Goal: Transaction & Acquisition: Obtain resource

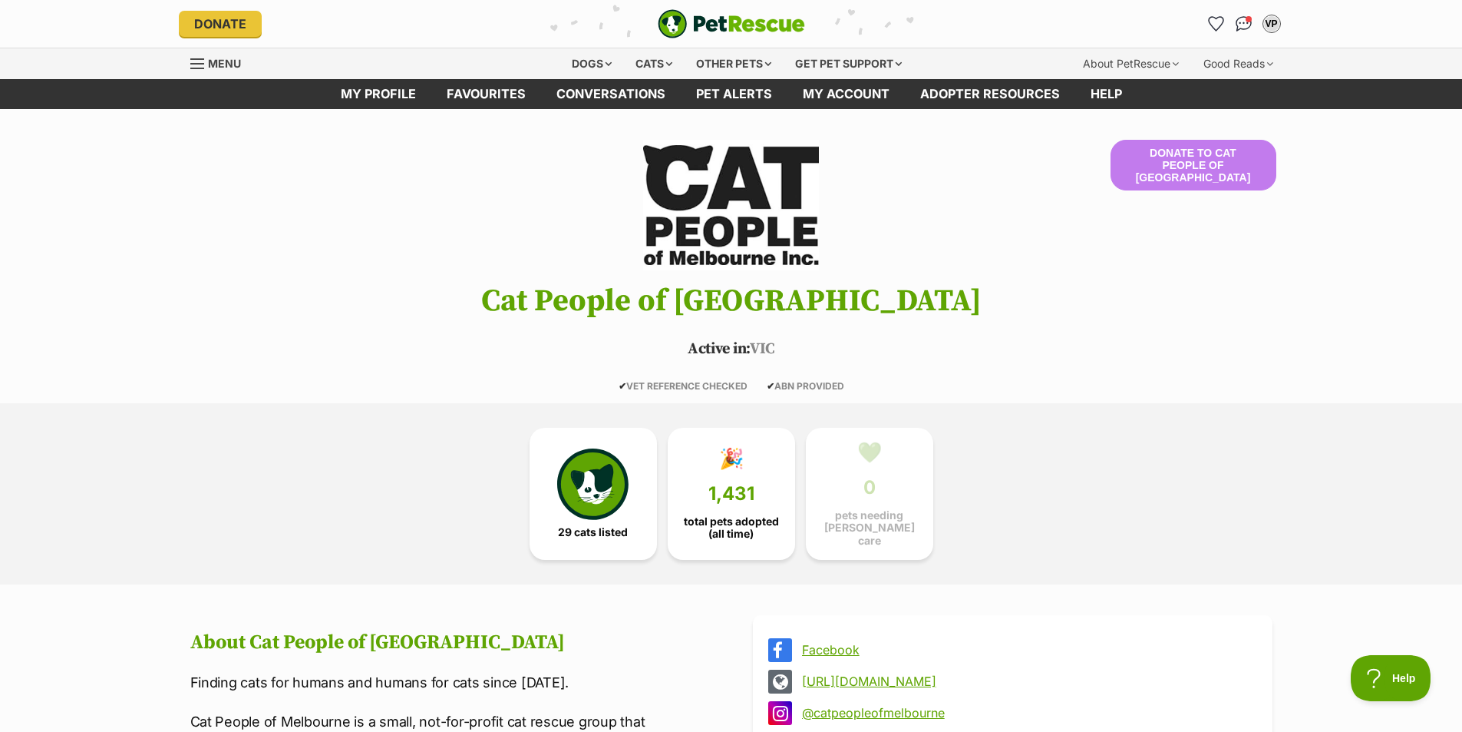
click at [208, 67] on span "Menu" at bounding box center [224, 63] width 33 height 13
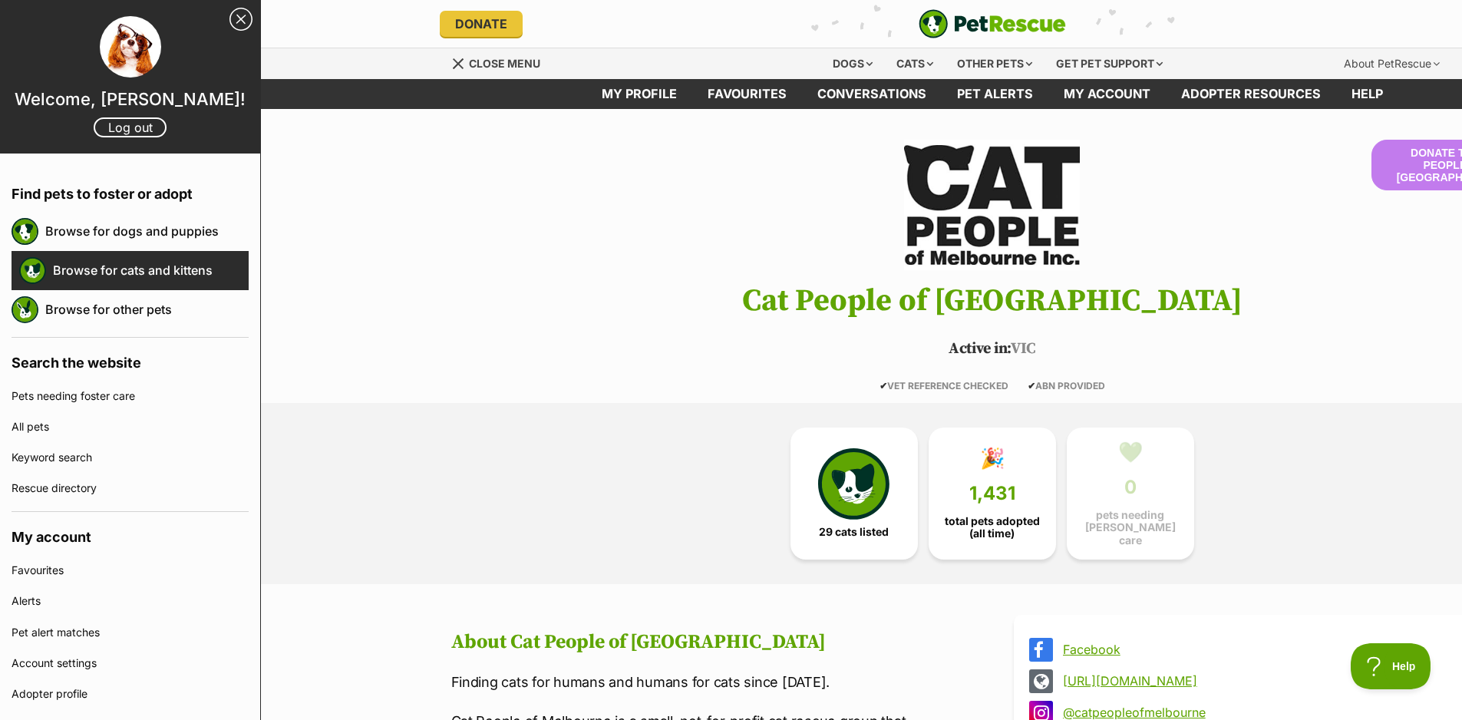
click at [124, 279] on link "Browse for cats and kittens" at bounding box center [151, 270] width 196 height 32
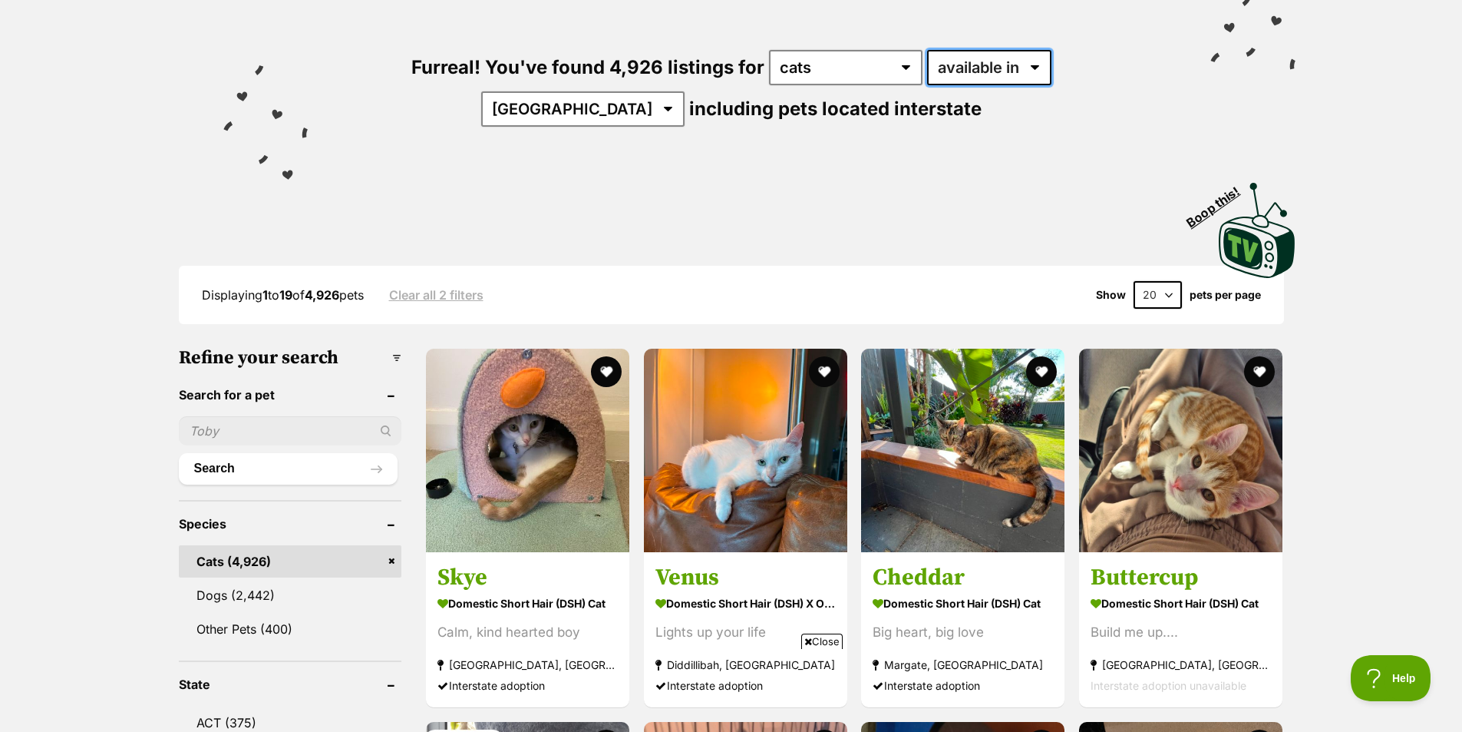
click at [938, 75] on select "available in located in" at bounding box center [989, 67] width 124 height 35
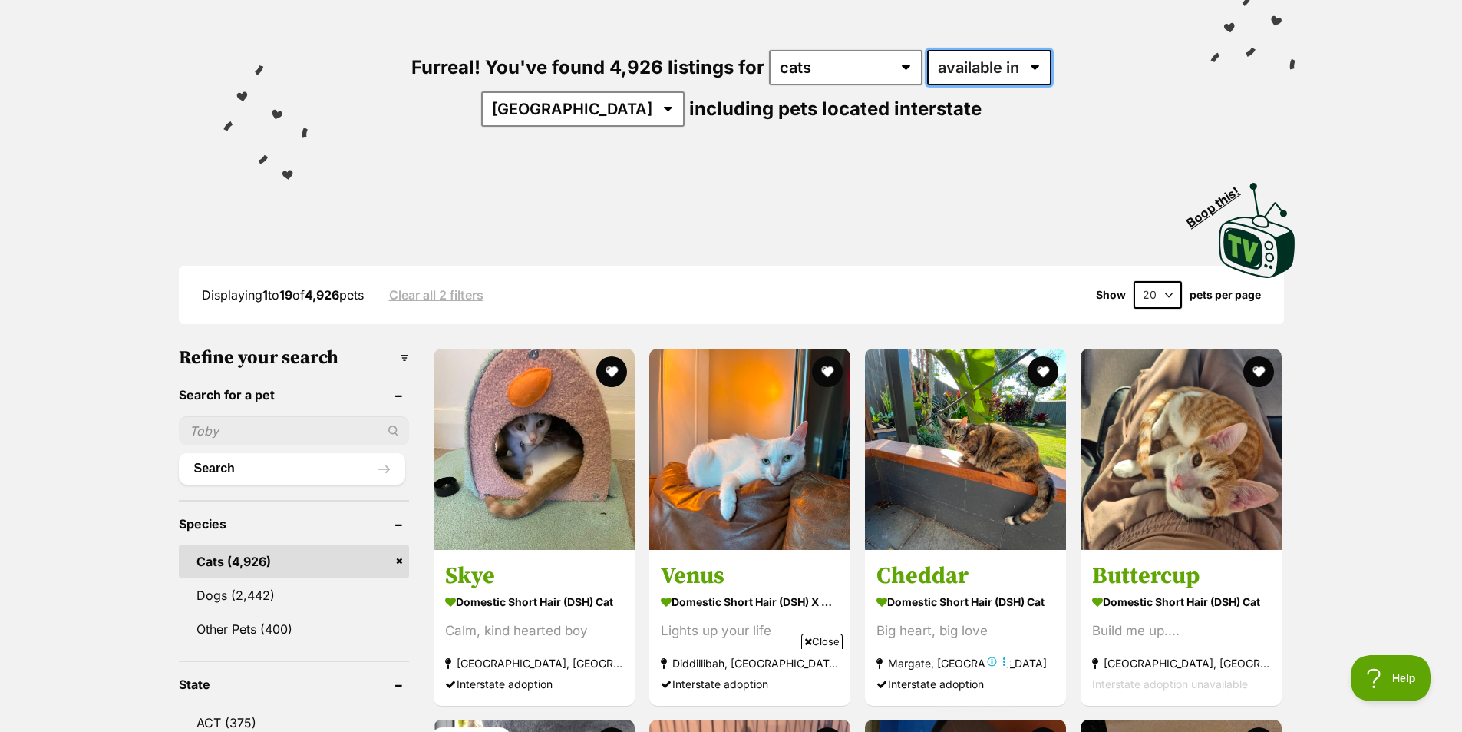
select select "disabled"
click at [927, 50] on select "available in located in" at bounding box center [989, 67] width 124 height 35
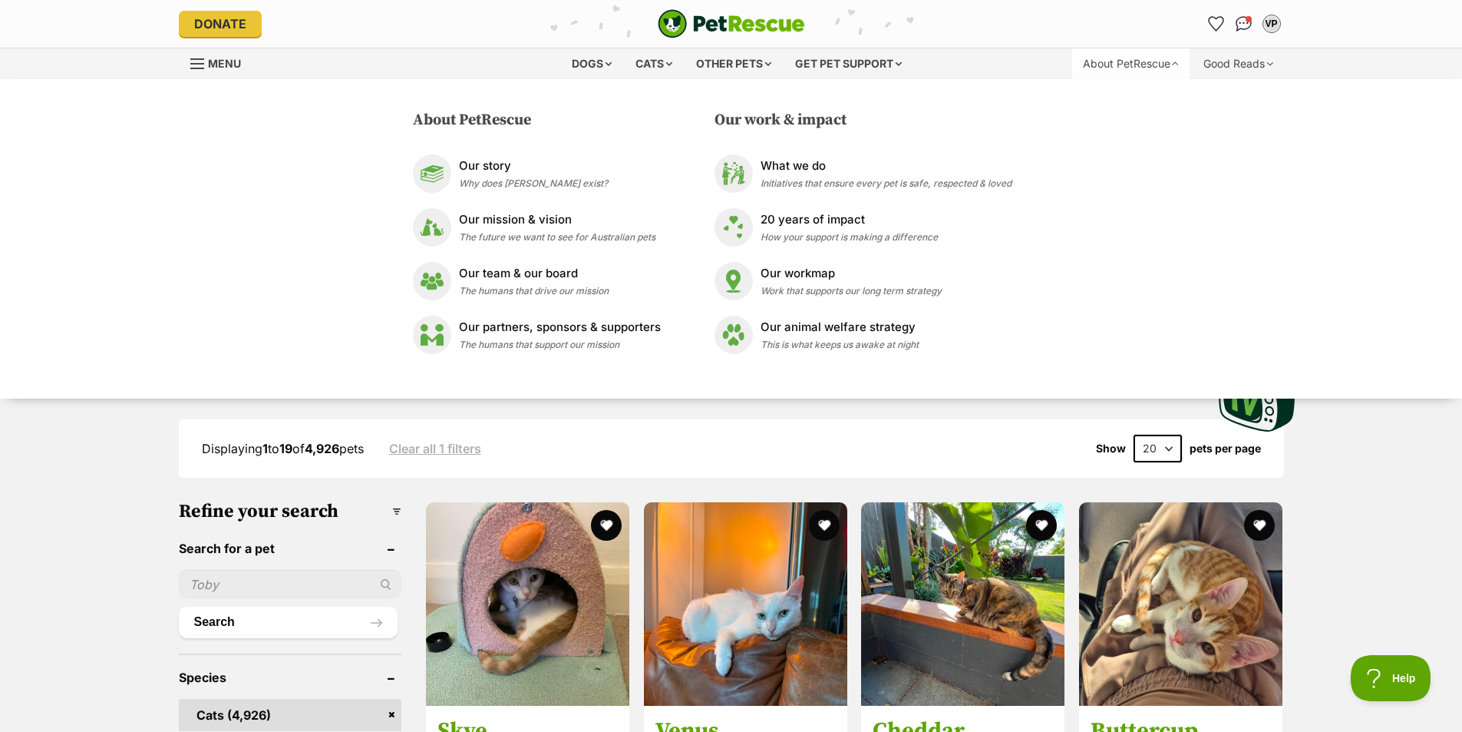
drag, startPoint x: 749, startPoint y: 433, endPoint x: 874, endPoint y: 356, distance: 146.2
click at [750, 433] on div "Displaying 1 to 19 of 4,926 pets Clear all 1 filters Show 20 40 60 pets per page" at bounding box center [732, 448] width 1106 height 58
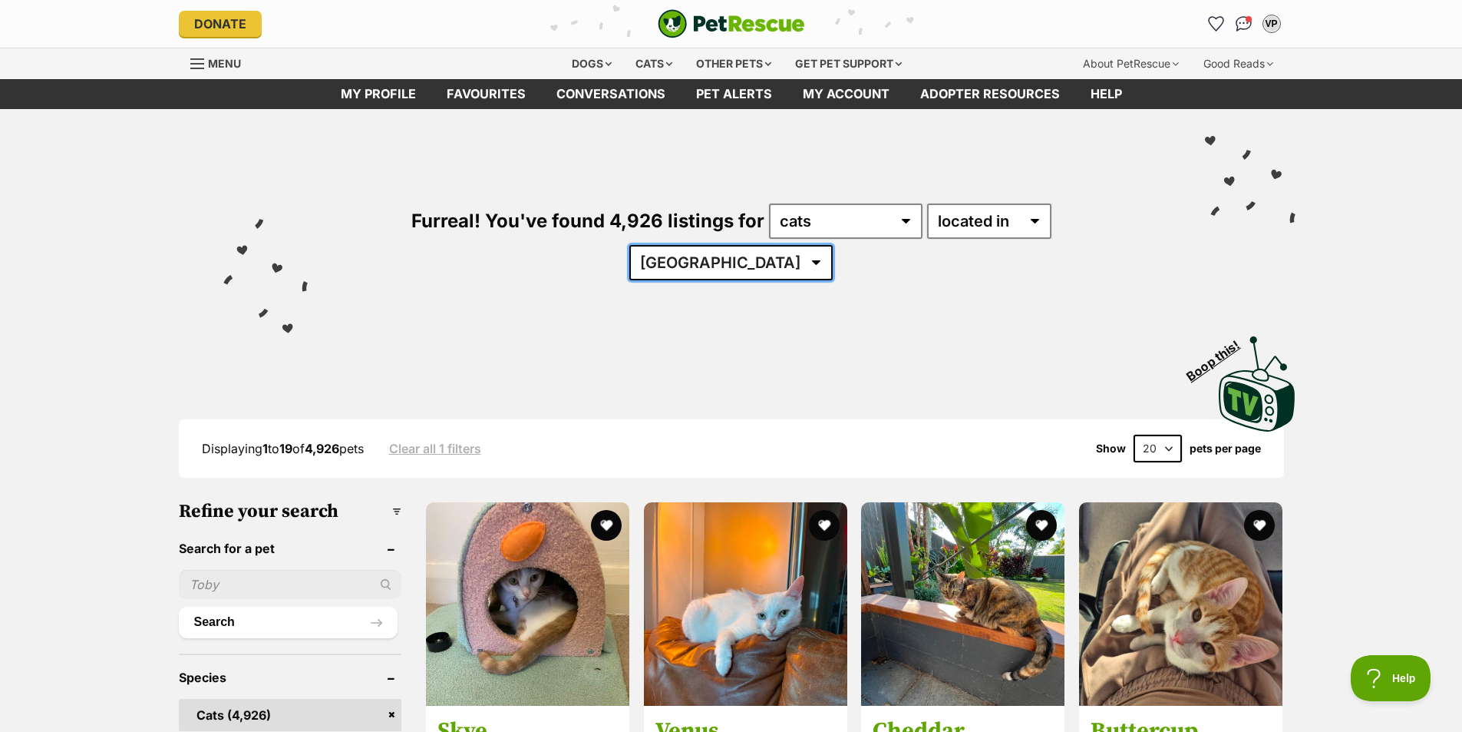
click at [833, 245] on select "Australia ACT NSW NT QLD SA TAS VIC WA" at bounding box center [731, 262] width 203 height 35
select select "VIC"
click at [833, 245] on select "Australia ACT NSW NT QLD SA TAS VIC WA" at bounding box center [731, 262] width 203 height 35
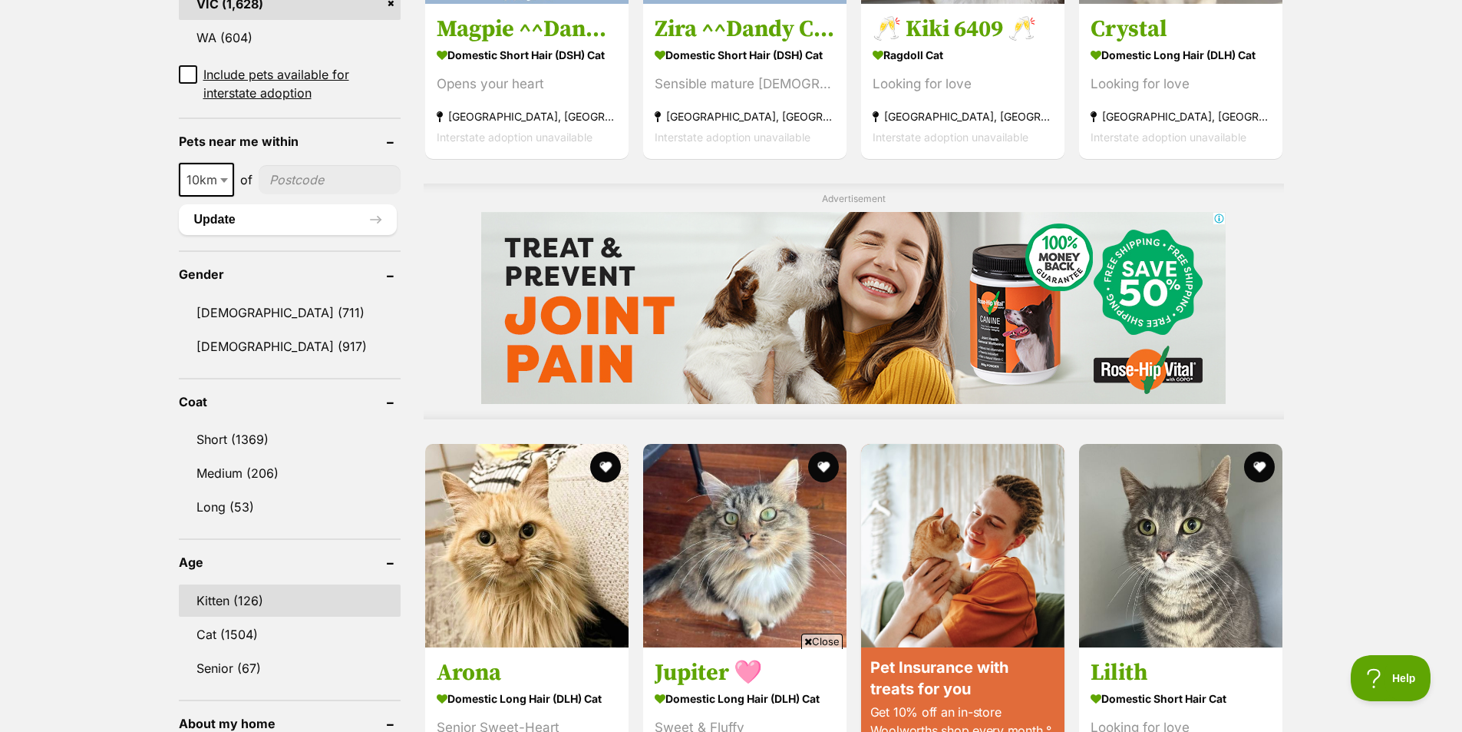
click at [220, 584] on link "Kitten (126)" at bounding box center [290, 600] width 222 height 32
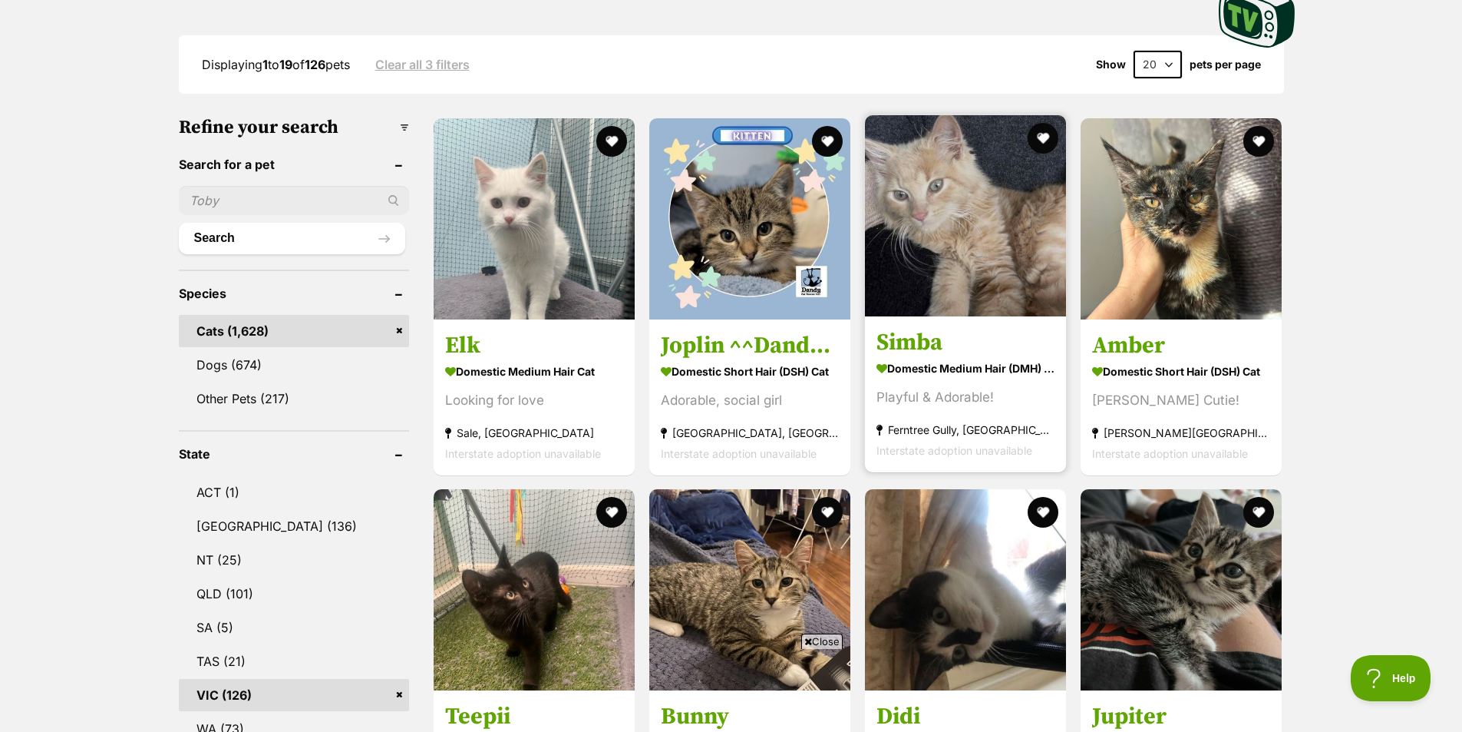
click at [929, 242] on img at bounding box center [965, 215] width 201 height 201
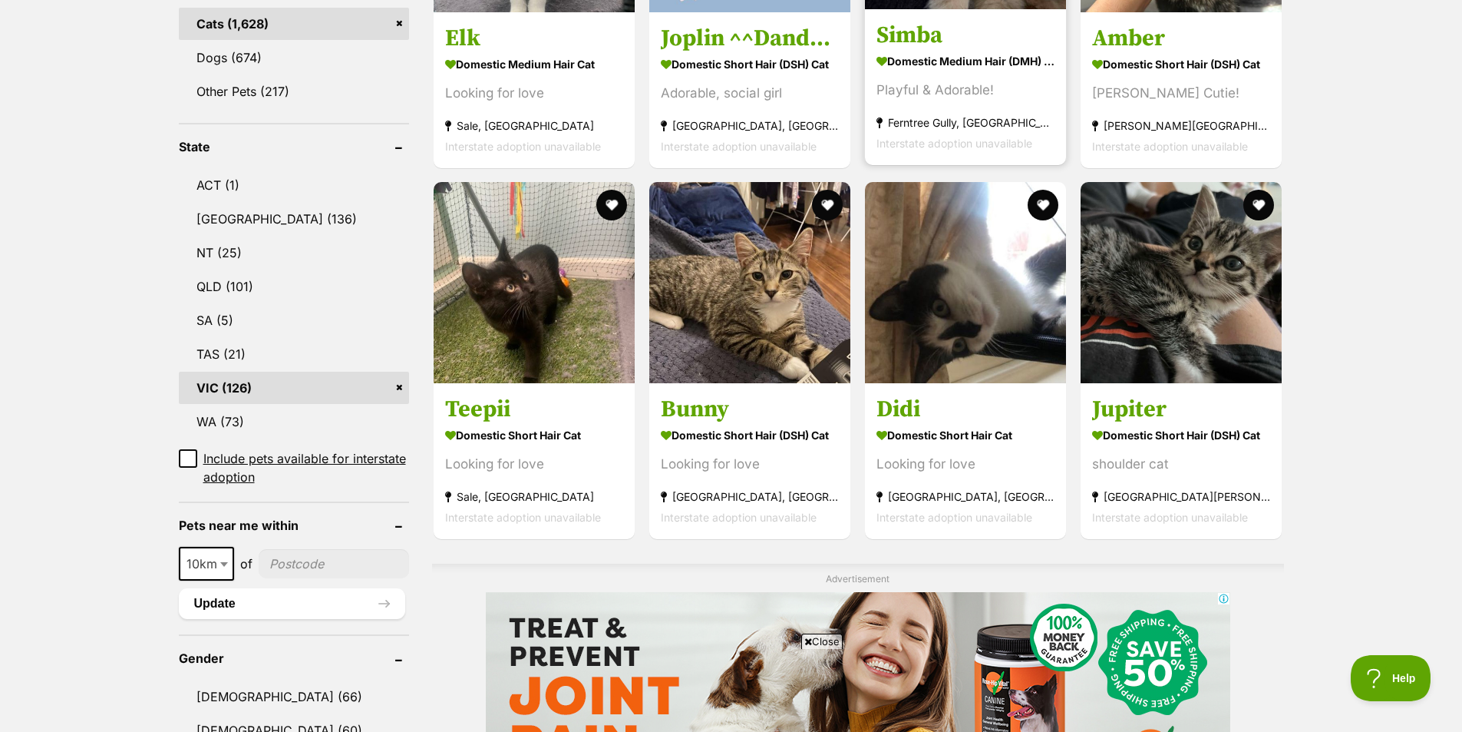
scroll to position [768, 0]
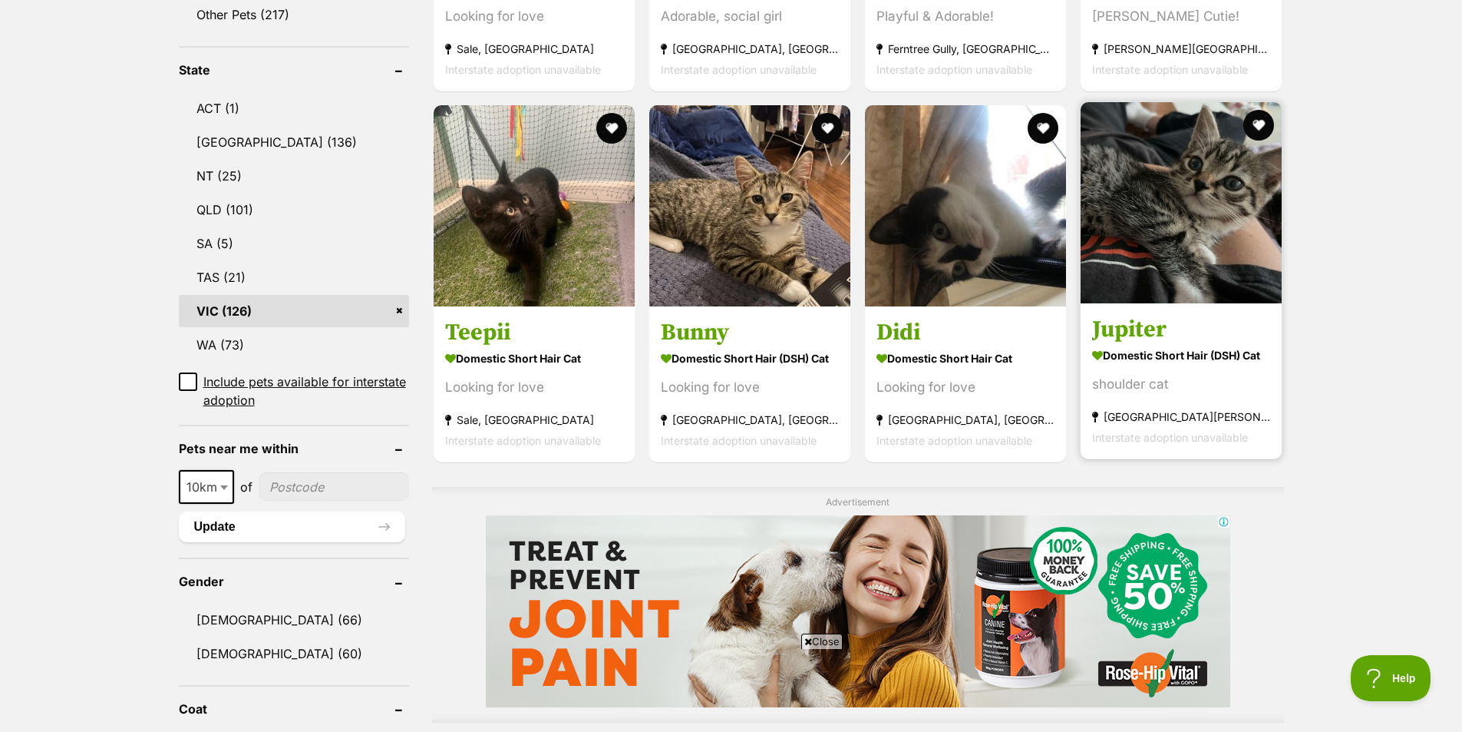
click at [1172, 238] on img at bounding box center [1181, 202] width 201 height 201
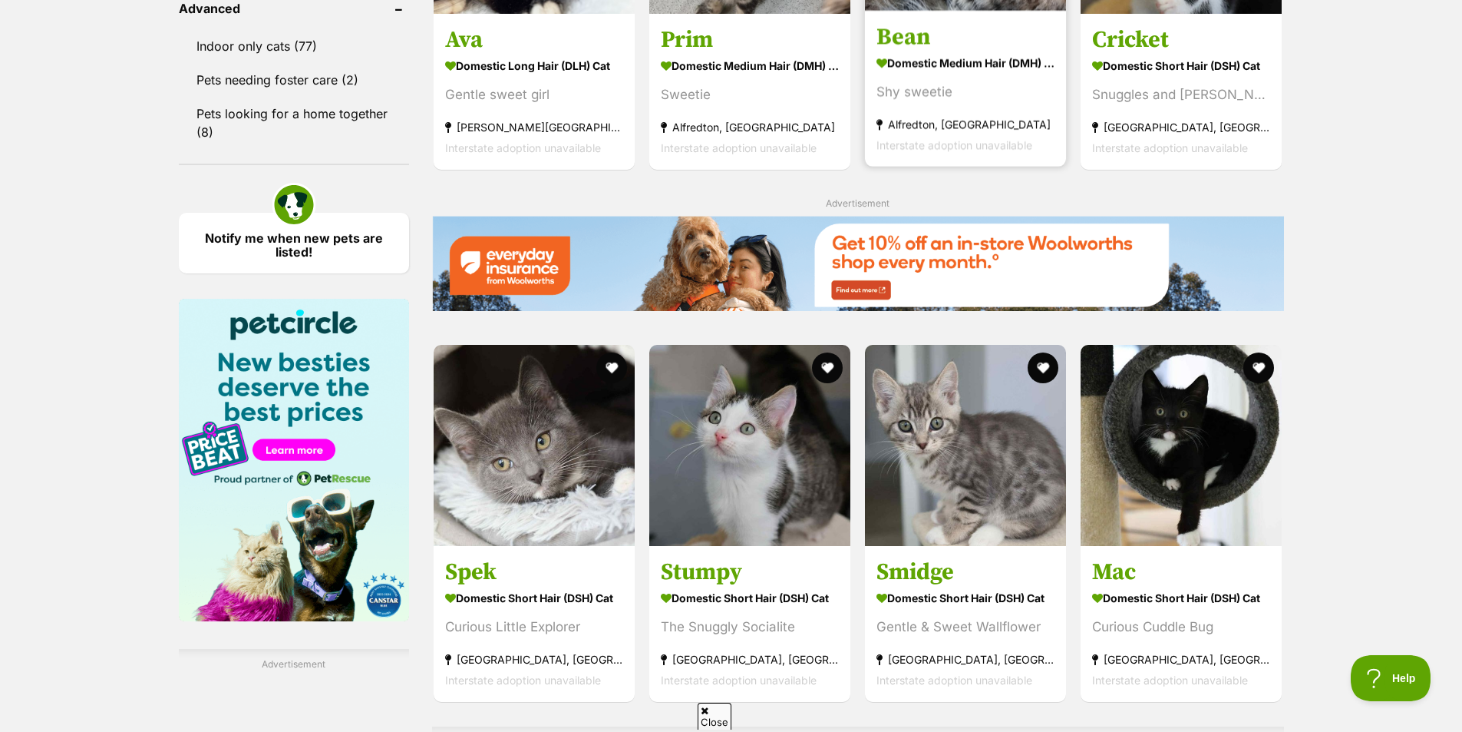
scroll to position [0, 0]
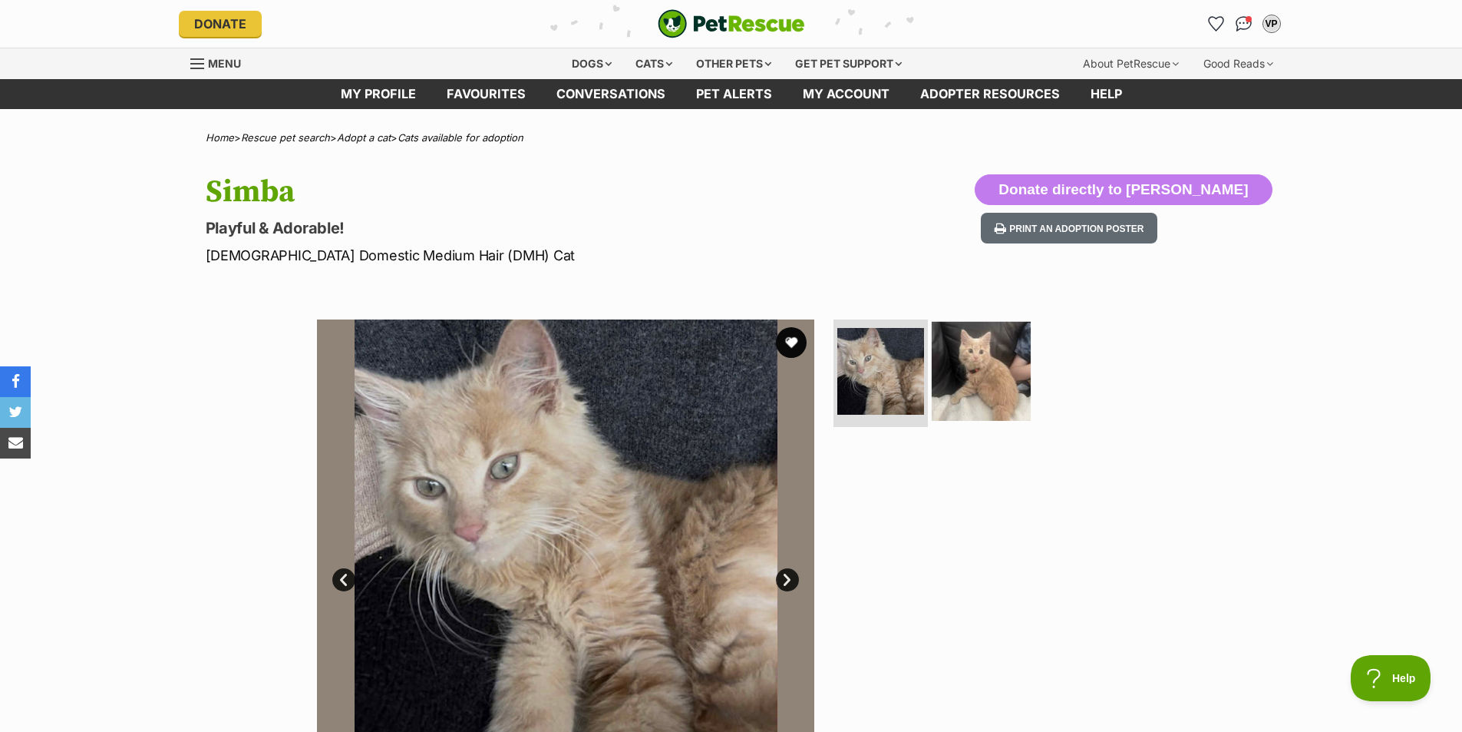
click at [979, 346] on img at bounding box center [981, 371] width 99 height 99
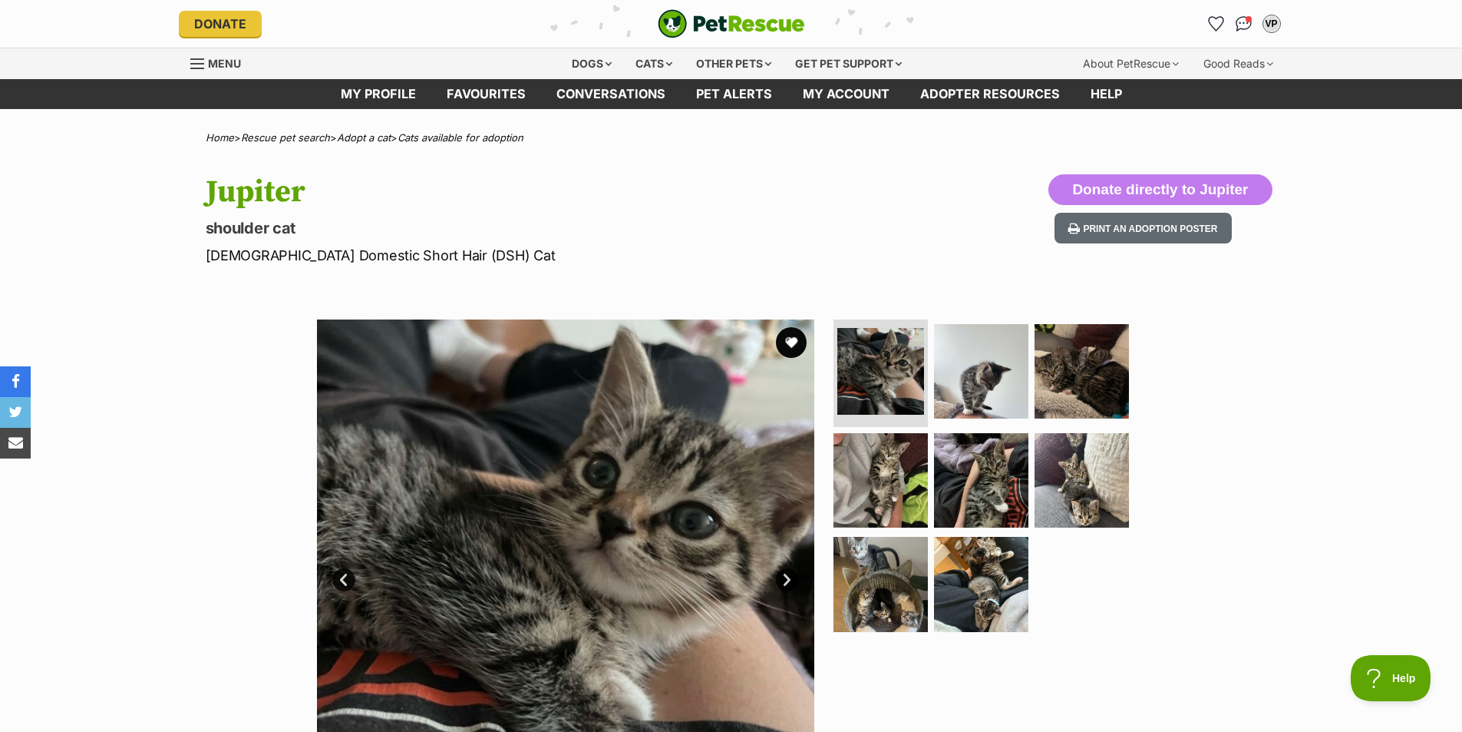
click at [785, 579] on link "Next" at bounding box center [787, 579] width 23 height 23
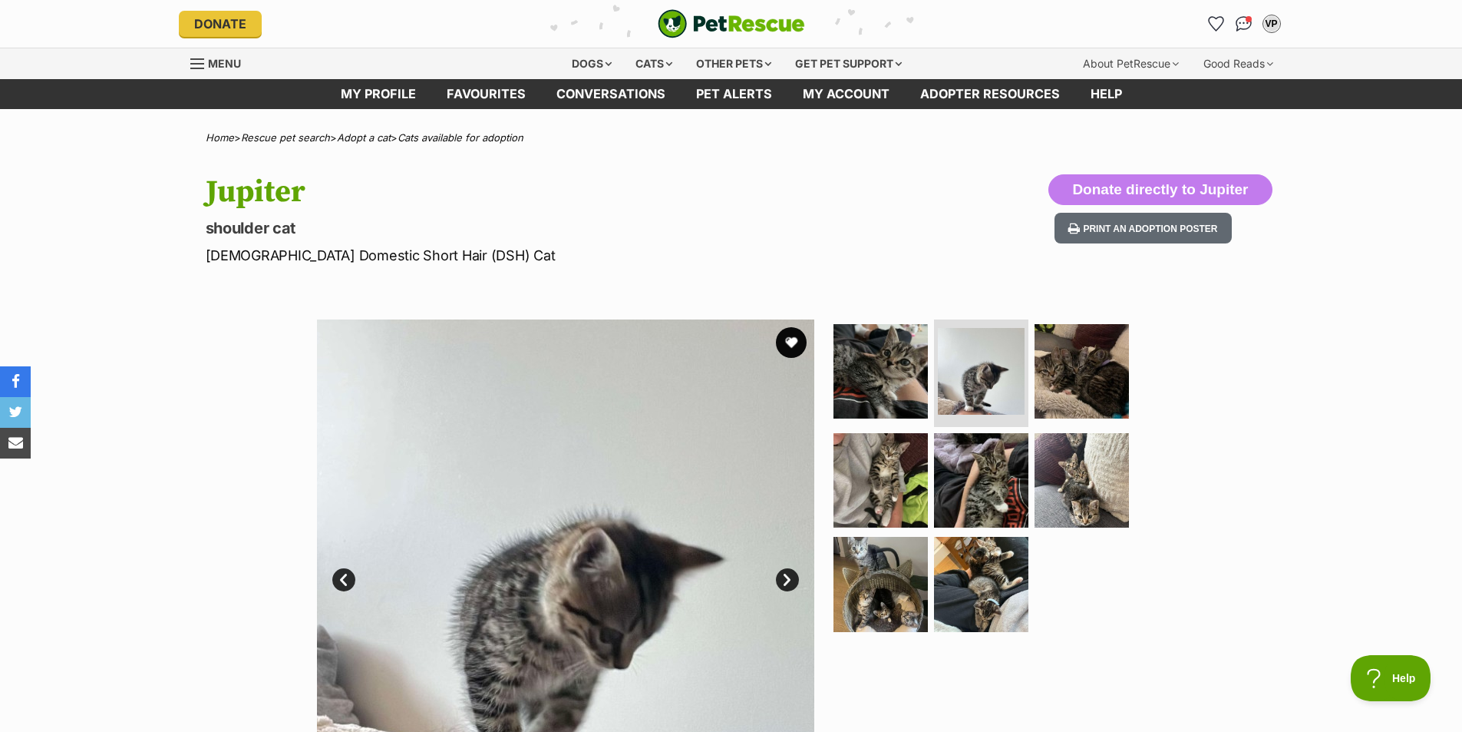
click at [785, 579] on link "Next" at bounding box center [787, 579] width 23 height 23
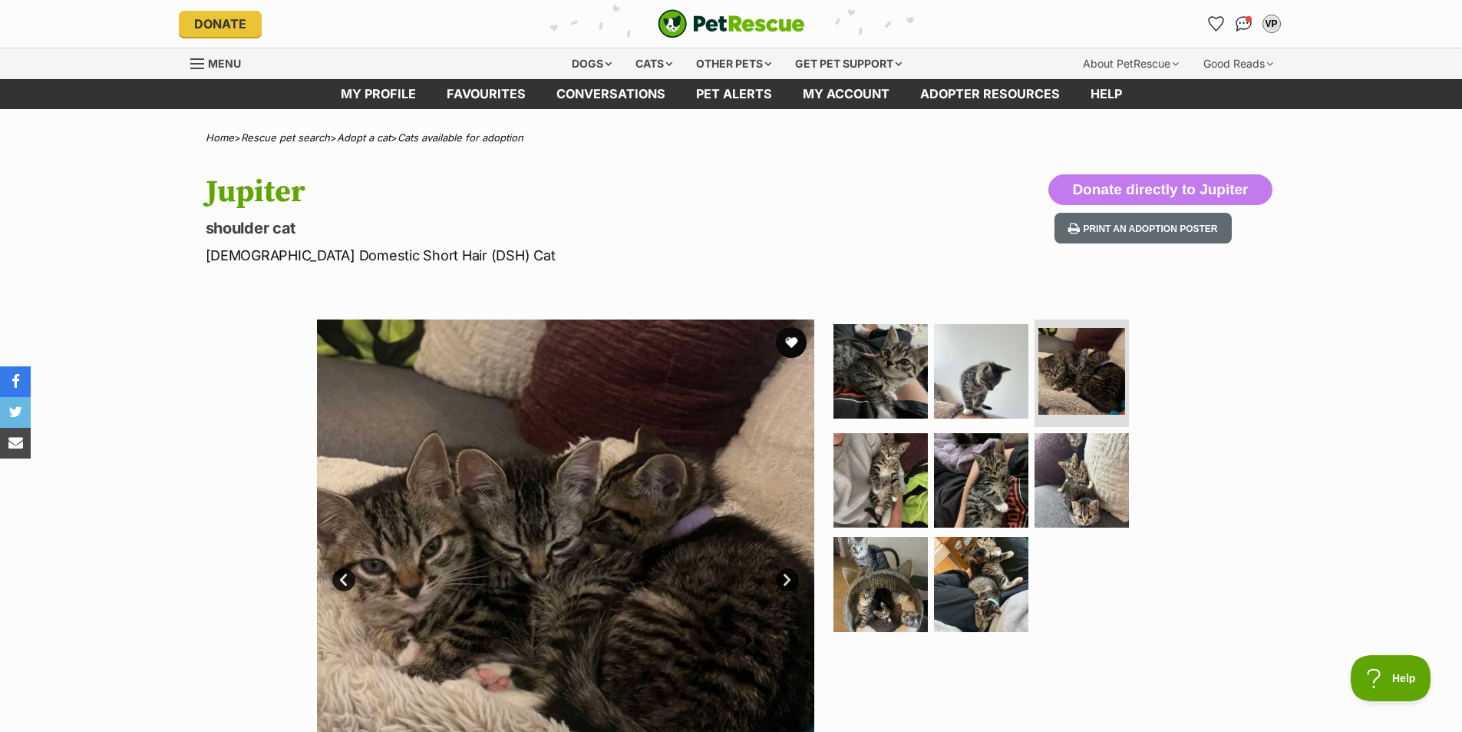
click at [785, 579] on link "Next" at bounding box center [787, 579] width 23 height 23
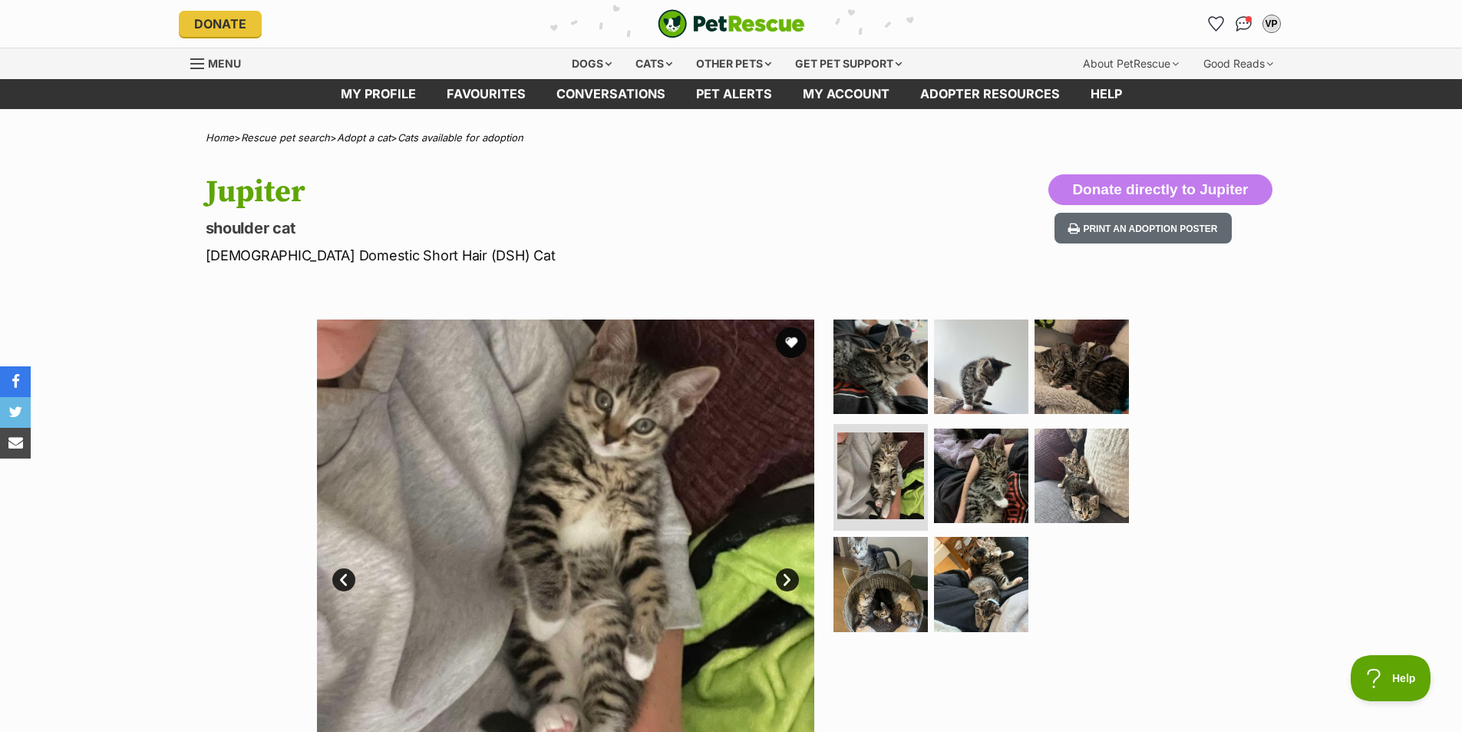
click at [785, 579] on link "Next" at bounding box center [787, 579] width 23 height 23
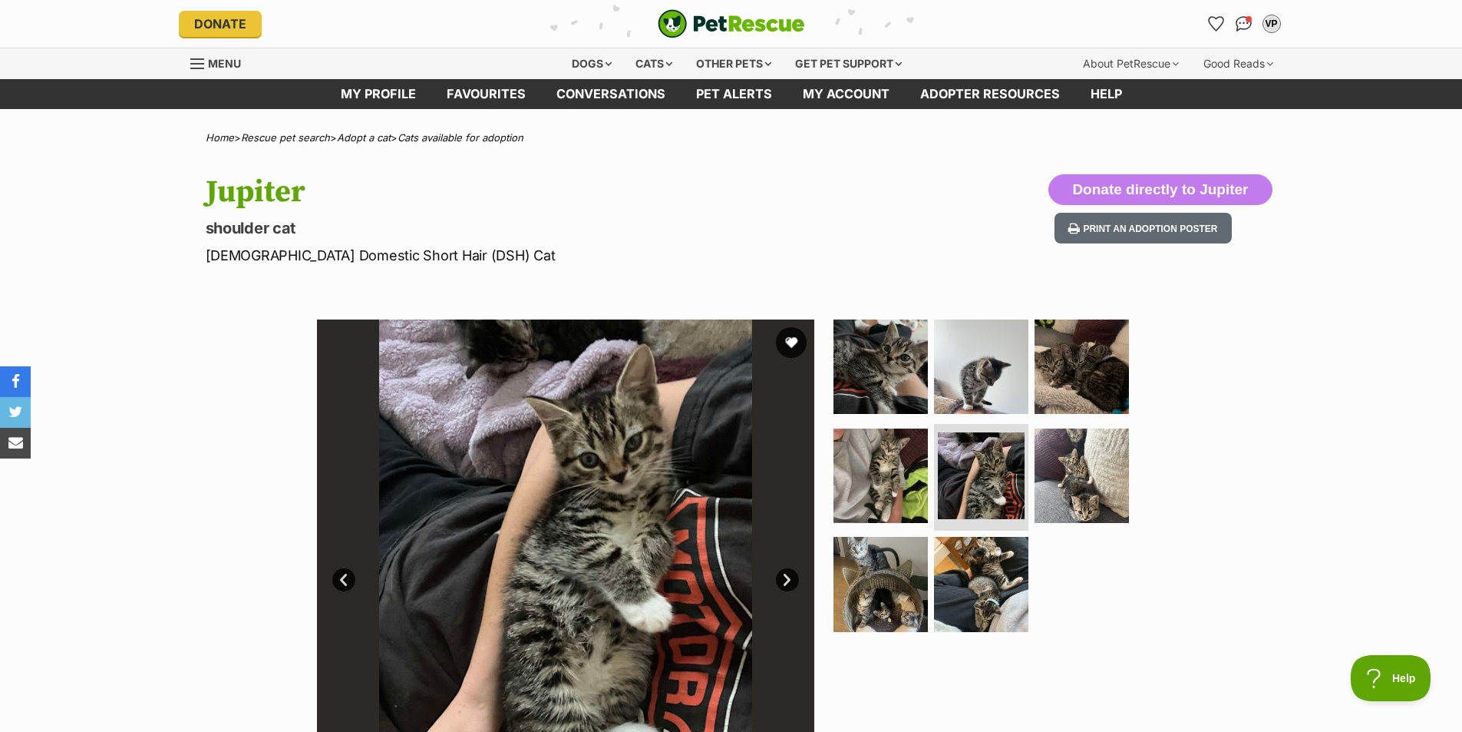
click at [785, 579] on link "Next" at bounding box center [787, 579] width 23 height 23
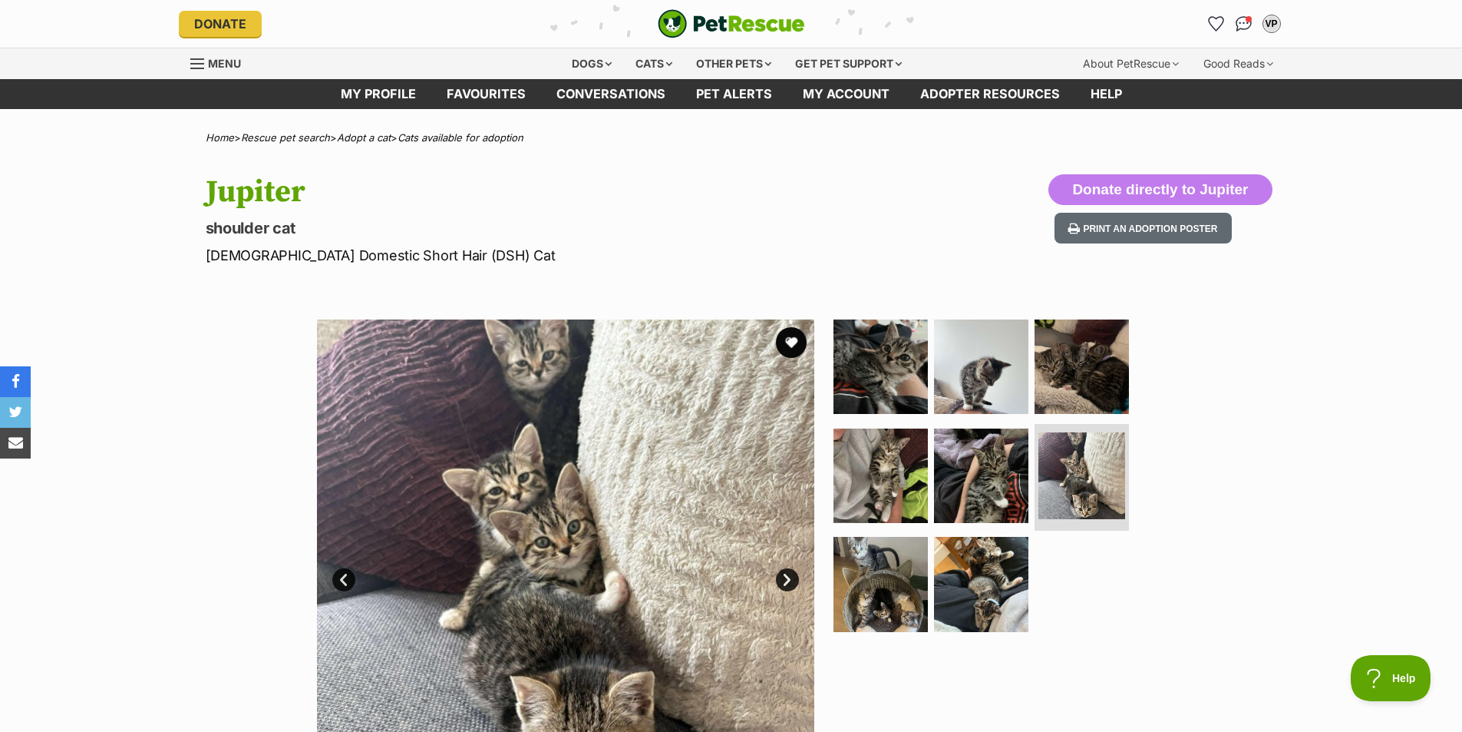
click at [785, 579] on link "Next" at bounding box center [787, 579] width 23 height 23
